Goal: Navigation & Orientation: Find specific page/section

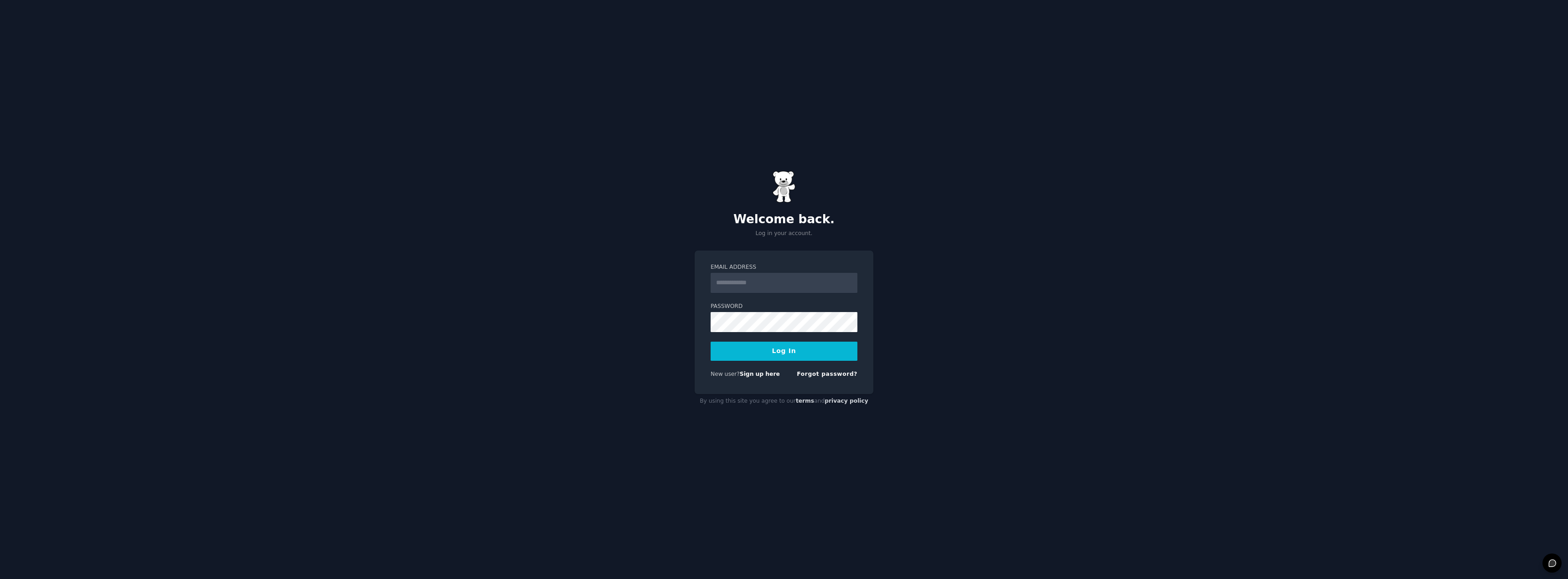
click at [752, 281] on input "Email Address" at bounding box center [784, 283] width 147 height 20
type input "**********"
click at [767, 346] on button "Log In" at bounding box center [784, 351] width 147 height 19
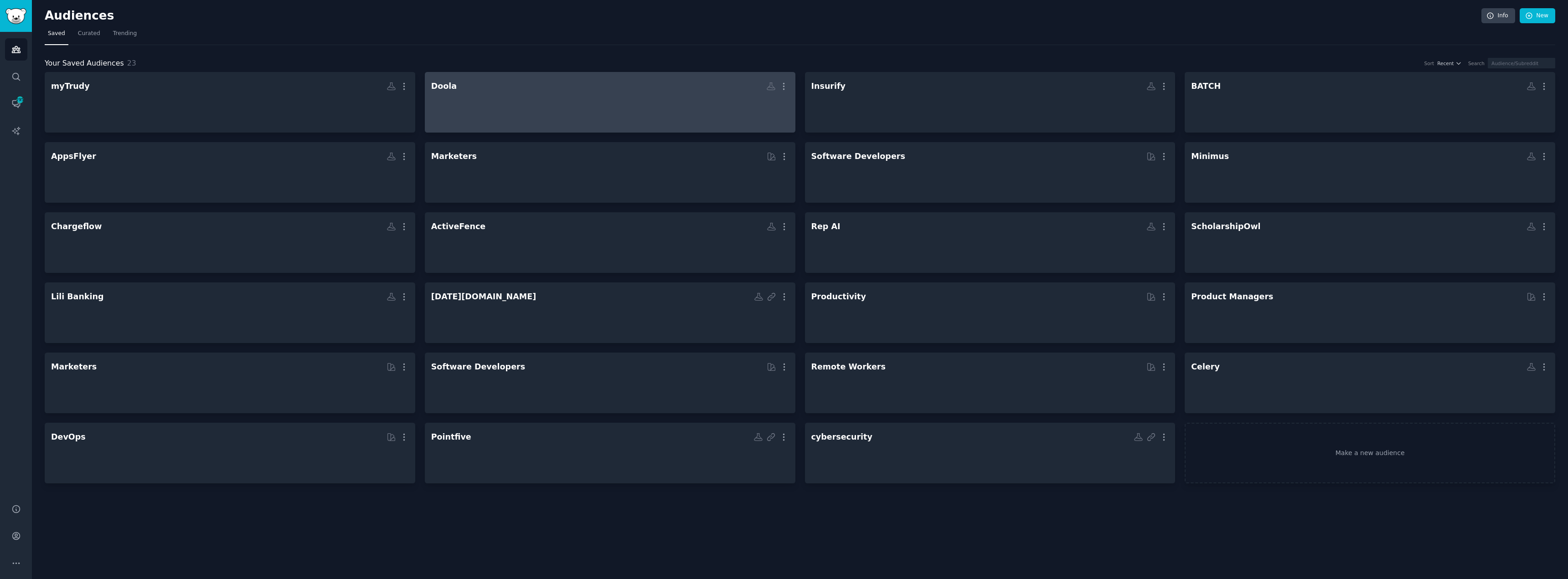
click at [458, 120] on div at bounding box center [610, 110] width 358 height 32
